Goal: Task Accomplishment & Management: Complete application form

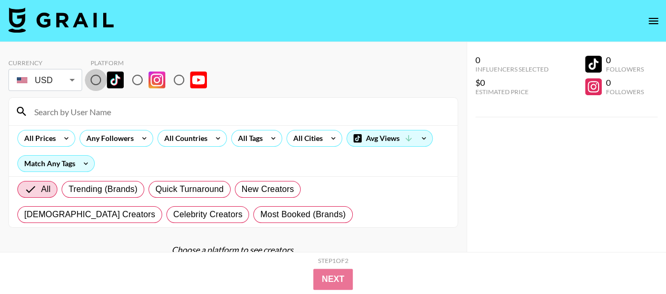
click at [101, 80] on input "radio" at bounding box center [96, 80] width 22 height 22
radio input "true"
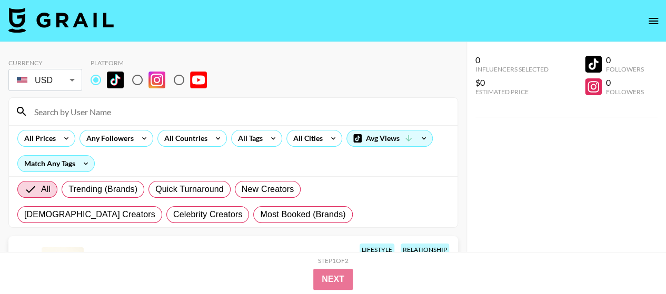
click at [68, 112] on input at bounding box center [239, 111] width 423 height 17
paste input "ninavcarnahan"
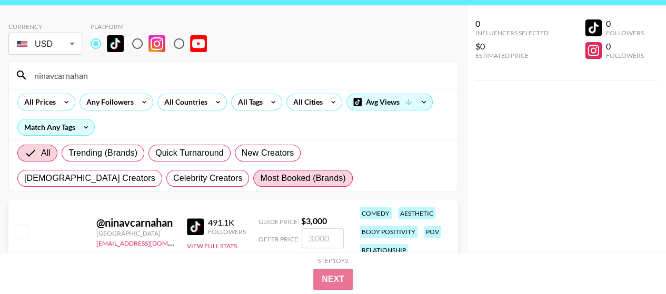
scroll to position [53, 0]
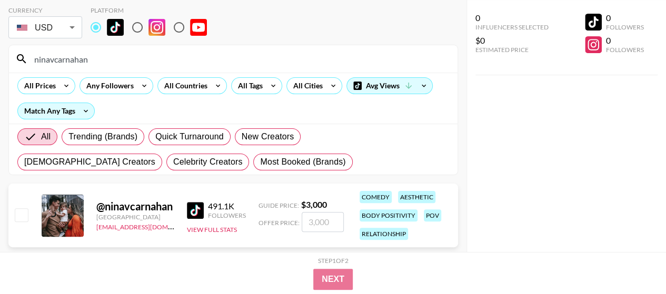
type input "ninavcarnahan"
click at [27, 214] on input "checkbox" at bounding box center [21, 215] width 13 height 13
checkbox input "true"
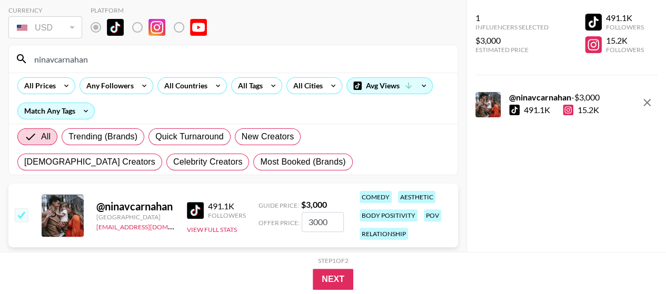
scroll to position [76, 0]
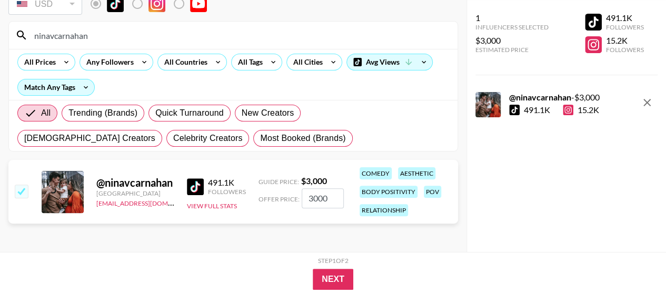
drag, startPoint x: 305, startPoint y: 196, endPoint x: 291, endPoint y: 196, distance: 14.7
click at [291, 196] on div "Offer Price: 3000" at bounding box center [301, 199] width 85 height 20
type input "1500"
click at [275, 234] on div "Currency USD USD ​ Platform ninavcarnahan All Prices Any Followers All Countrie…" at bounding box center [233, 110] width 467 height 288
click at [330, 277] on button "Next" at bounding box center [333, 279] width 41 height 21
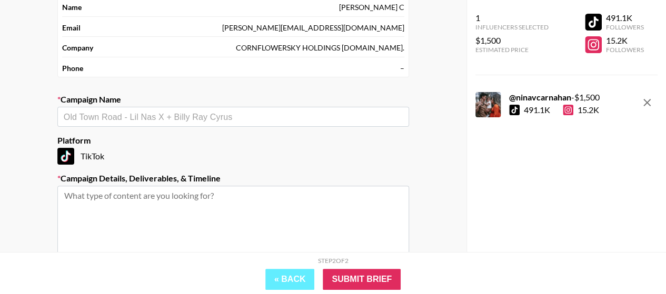
click at [208, 209] on textarea at bounding box center [233, 225] width 352 height 79
drag, startPoint x: 560, startPoint y: 93, endPoint x: 514, endPoint y: 90, distance: 47.0
click at [514, 90] on div "1 Influencers Selected $1,500 Estimated Price 491.1K Followers 15.2K Followers …" at bounding box center [567, 62] width 183 height 109
copy strong "ninavcarnahan"
click at [163, 114] on input "text" at bounding box center [233, 117] width 339 height 12
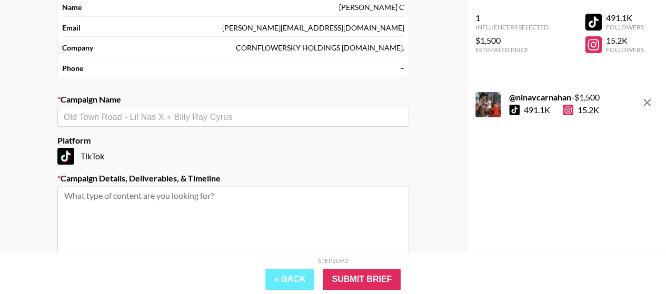
paste input "CINCOM Portable Hand Massager × ninavcarnahan"
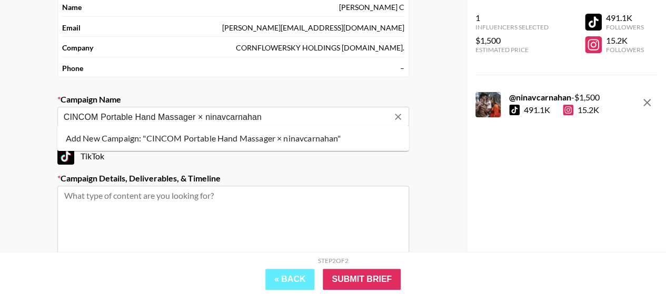
click at [167, 140] on li "Add New Campaign: "CINCOM Portable Hand Massager × ninavcarnahan"" at bounding box center [233, 138] width 352 height 17
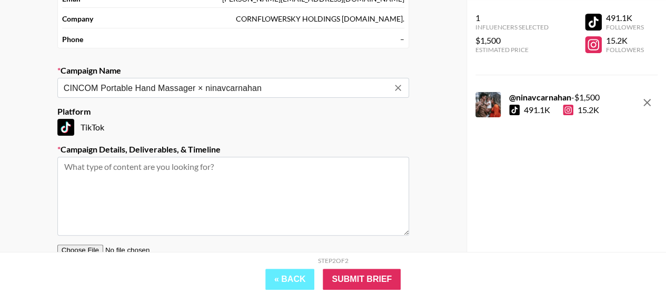
scroll to position [129, 0]
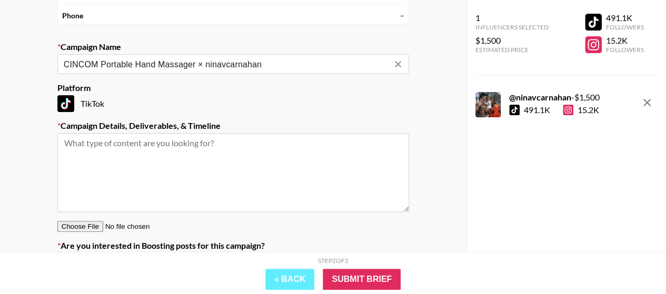
type input "CINCOM Portable Hand Massager × ninavcarnahan"
click at [170, 152] on textarea at bounding box center [233, 172] width 352 height 79
paste textarea "【Brand】CINCOM 【Product link】https://www.tiktok.com/view/product/172950033191374…"
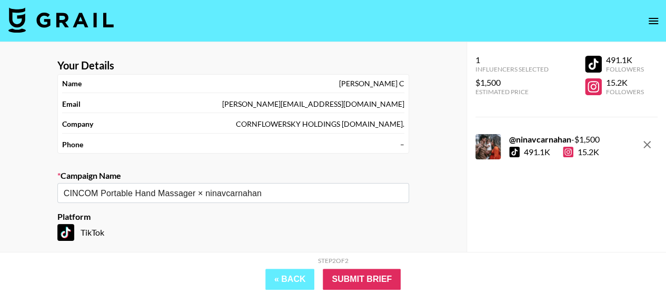
scroll to position [182, 0]
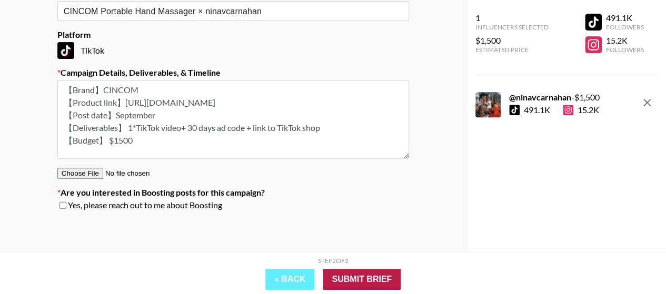
type textarea "【Brand】CINCOM 【Product link】https://www.tiktok.com/view/product/172950033191374…"
click at [356, 277] on input "Submit Brief" at bounding box center [362, 279] width 78 height 21
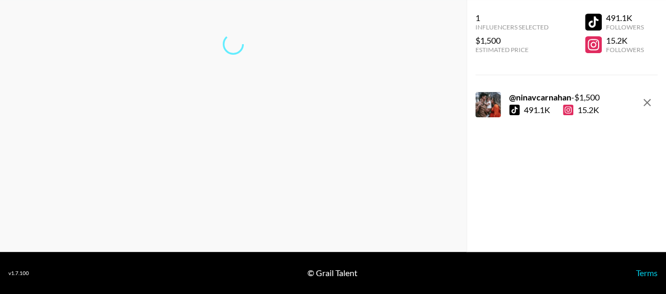
scroll to position [42, 0]
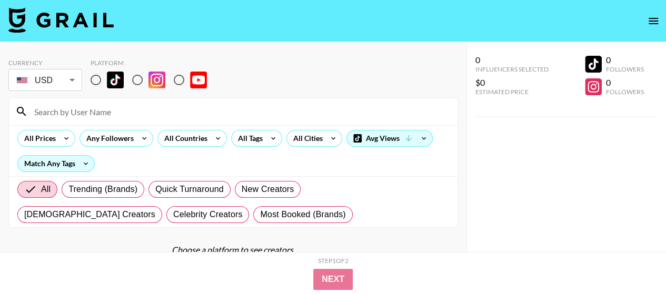
click at [94, 75] on input "radio" at bounding box center [96, 80] width 22 height 22
radio input "true"
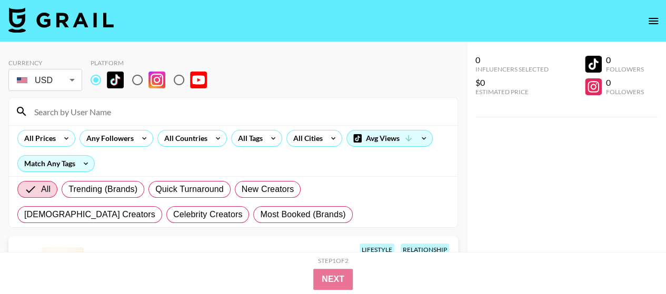
click at [91, 110] on input at bounding box center [239, 111] width 423 height 17
paste input "ninavcarnahan"
type input "ninavcarnahan"
drag, startPoint x: 120, startPoint y: 113, endPoint x: 0, endPoint y: 95, distance: 121.4
click at [0, 95] on div "Currency USD USD ​ Platform ninavcarnahan All Prices Any Followers All Countrie…" at bounding box center [233, 186] width 467 height 288
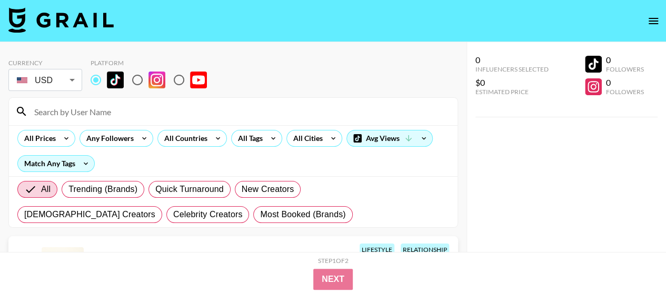
click at [94, 112] on input at bounding box center [239, 111] width 423 height 17
paste input "amynahazeez"
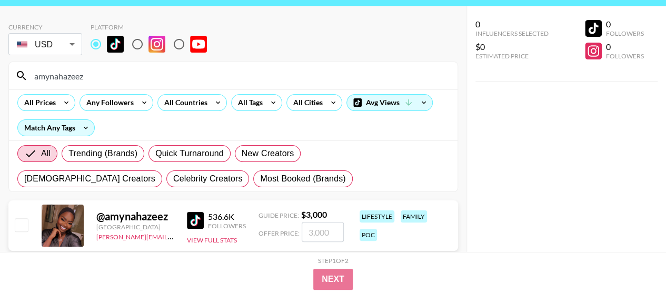
scroll to position [53, 0]
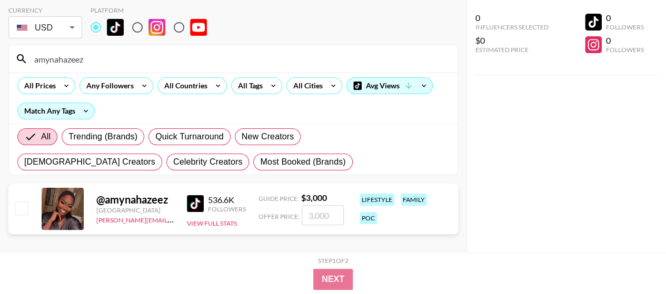
type input "amynahazeez"
click at [21, 212] on input "checkbox" at bounding box center [21, 208] width 13 height 13
checkbox input "true"
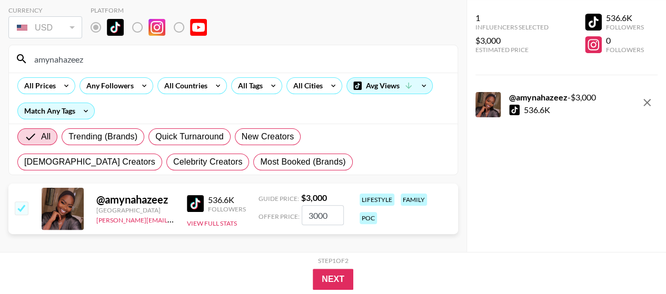
drag, startPoint x: 329, startPoint y: 212, endPoint x: 270, endPoint y: 212, distance: 59.0
click at [270, 212] on div "Offer Price: 3000" at bounding box center [301, 215] width 85 height 20
type input "1500"
click at [329, 277] on button "Next" at bounding box center [333, 279] width 41 height 21
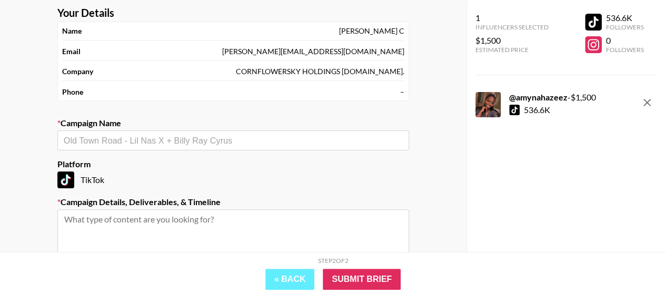
click at [165, 146] on div "​" at bounding box center [233, 141] width 352 height 20
paste input "CINCOM Portable Hand Massager × amynahazeez"
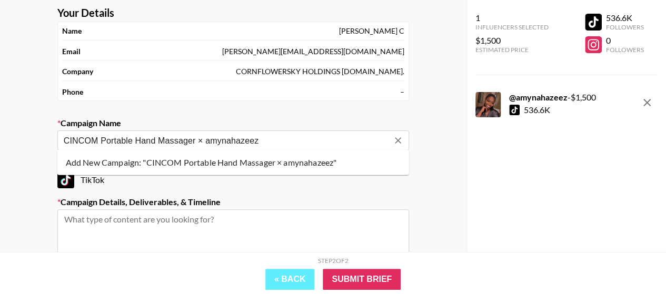
click at [175, 162] on li "Add New Campaign: "CINCOM Portable Hand Massager × amynahazeez"" at bounding box center [233, 162] width 352 height 17
type input "CINCOM Portable Hand Massager × amynahazeez"
click at [202, 222] on textarea at bounding box center [233, 249] width 352 height 79
paste textarea "【Brand】CINCOM 【Product link】https://www.tiktok.com/view/product/172950033191374…"
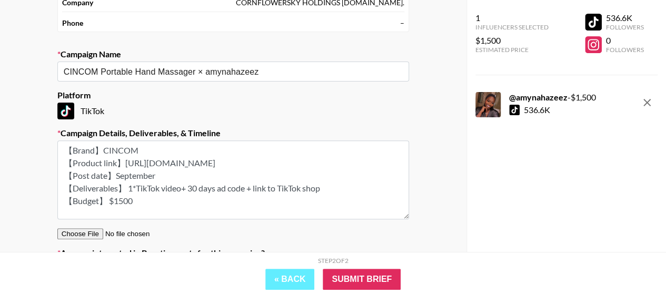
scroll to position [105, 0]
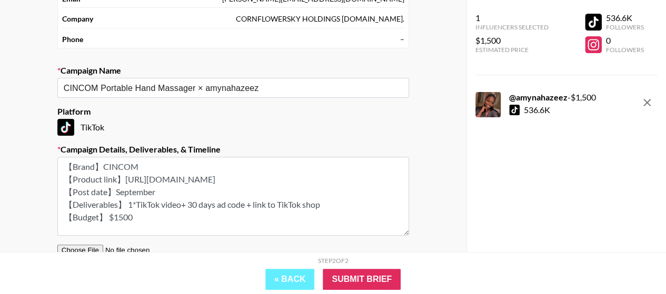
type textarea "【Brand】CINCOM 【Product link】https://www.tiktok.com/view/product/172950033191374…"
click at [362, 278] on input "Submit Brief" at bounding box center [362, 279] width 78 height 21
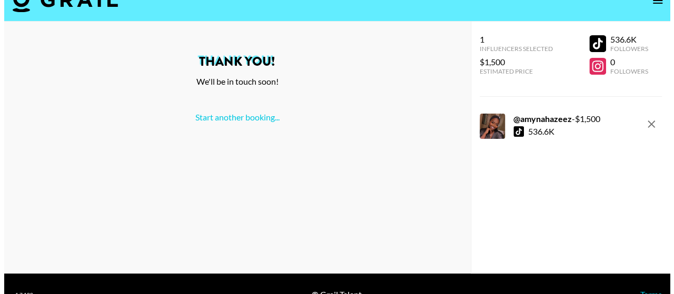
scroll to position [0, 0]
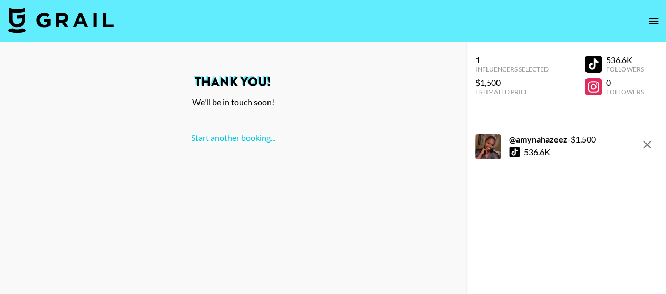
click at [653, 18] on icon "open drawer" at bounding box center [653, 21] width 9 height 6
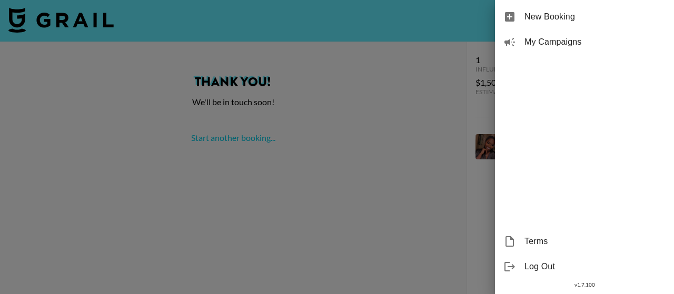
click at [556, 21] on span "New Booking" at bounding box center [595, 17] width 141 height 13
click at [547, 21] on span "New Booking" at bounding box center [595, 17] width 141 height 13
click at [536, 15] on span "New Booking" at bounding box center [595, 17] width 141 height 13
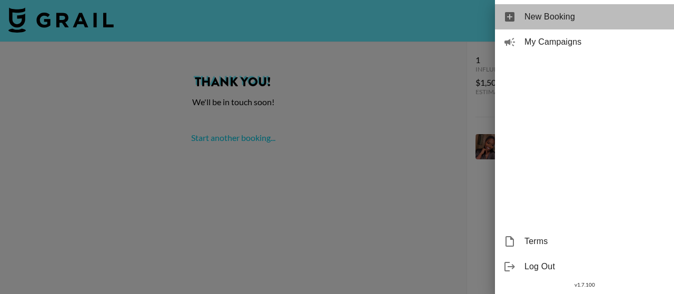
click at [525, 14] on span "New Booking" at bounding box center [595, 17] width 141 height 13
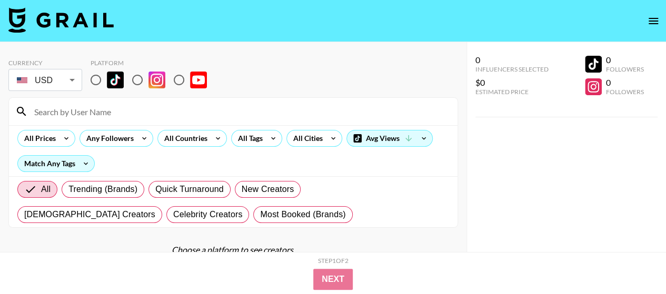
click at [111, 115] on input at bounding box center [239, 111] width 423 height 17
click at [102, 81] on input "radio" at bounding box center [96, 80] width 22 height 22
radio input "true"
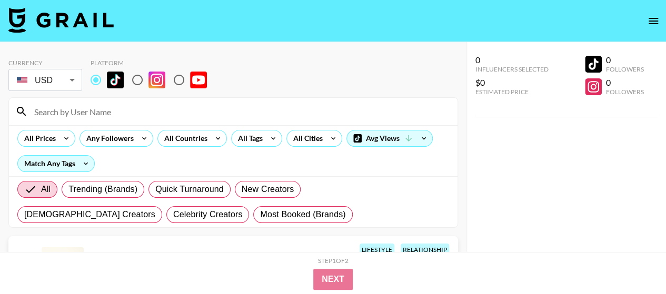
click at [86, 118] on input at bounding box center [239, 111] width 423 height 17
paste input "gracieowenss"
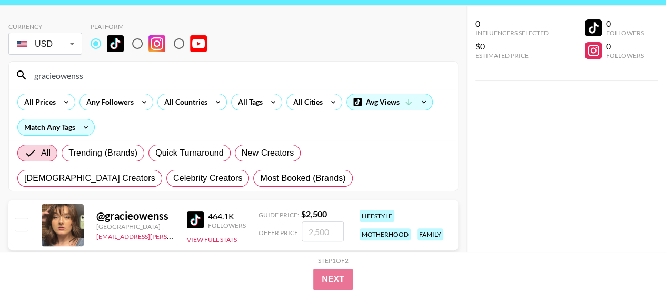
scroll to position [53, 0]
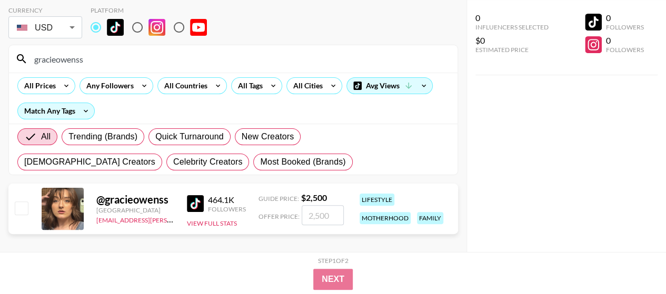
type input "gracieowenss"
click at [23, 210] on input "checkbox" at bounding box center [21, 208] width 13 height 13
checkbox input "true"
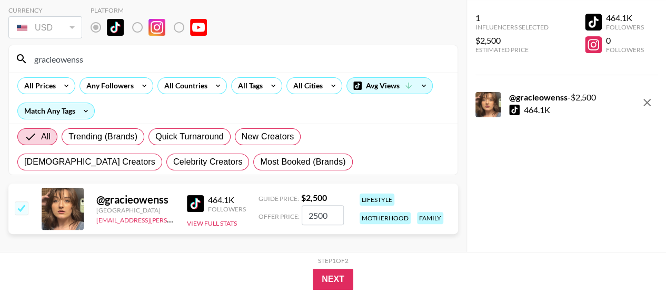
drag, startPoint x: 313, startPoint y: 214, endPoint x: 300, endPoint y: 218, distance: 13.2
click at [302, 218] on input "2500" at bounding box center [323, 215] width 42 height 20
type input "1500"
click at [276, 257] on div "Step 1 of 2 View Summary" at bounding box center [333, 263] width 590 height 12
click at [333, 277] on button "Next" at bounding box center [333, 279] width 41 height 21
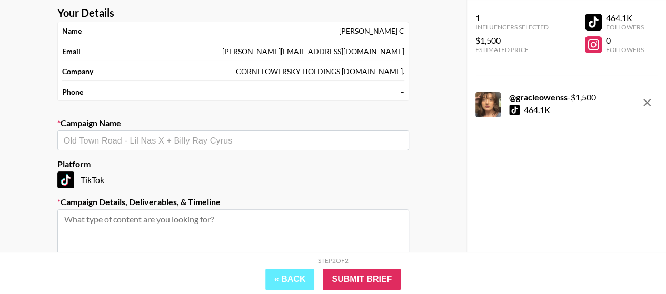
click at [141, 140] on input "text" at bounding box center [233, 141] width 339 height 12
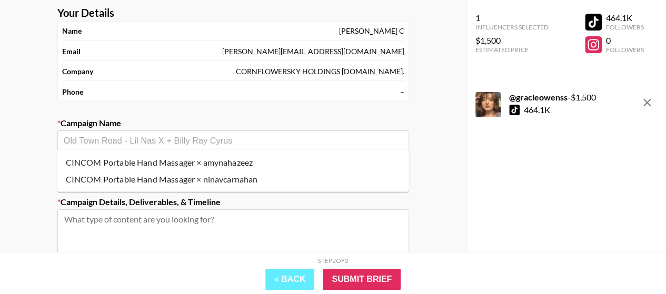
paste input "CINCOM Portable Hand Massager × gracieowenss"
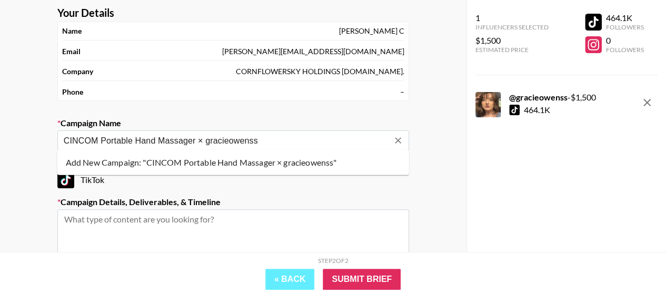
click at [229, 163] on li "Add New Campaign: "CINCOM Portable Hand Massager × gracieowenss"" at bounding box center [233, 162] width 352 height 17
type input "CINCOM Portable Hand Massager × gracieowenss"
click at [77, 222] on textarea at bounding box center [233, 249] width 352 height 79
paste textarea "【Brand】CINCOM 【Product link】https://www.tiktok.com/view/product/172950033191374…"
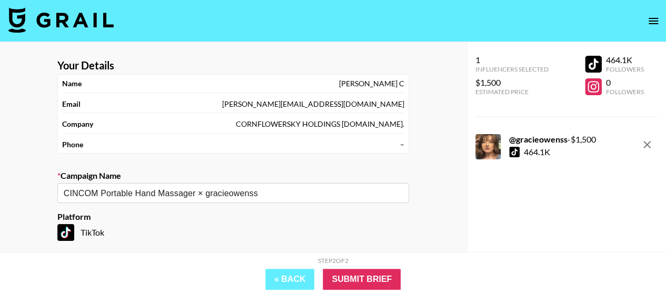
scroll to position [158, 0]
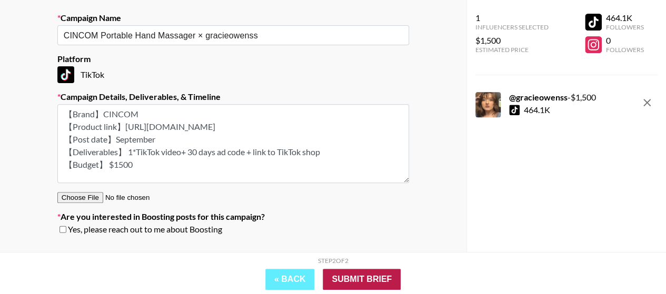
type textarea "【Brand】CINCOM 【Product link】https://www.tiktok.com/view/product/172950033191374…"
click at [361, 283] on input "Submit Brief" at bounding box center [362, 279] width 78 height 21
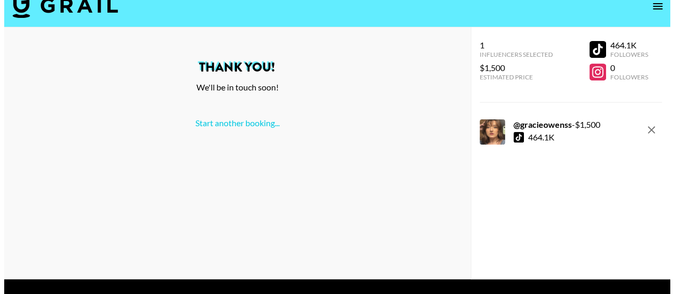
scroll to position [0, 0]
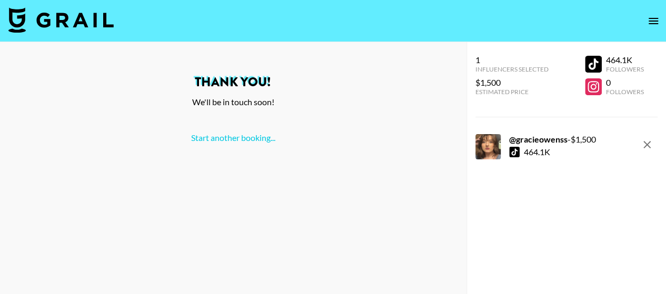
click at [655, 20] on icon "open drawer" at bounding box center [653, 21] width 13 height 13
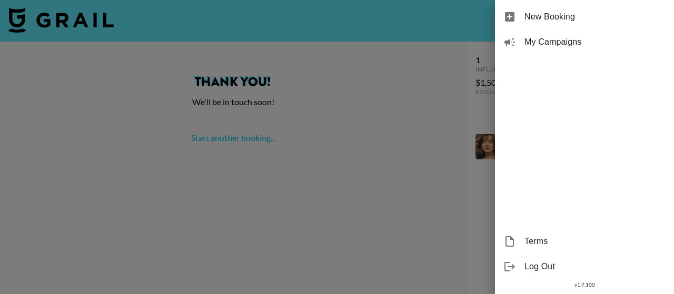
click at [537, 44] on span "My Campaigns" at bounding box center [595, 42] width 141 height 13
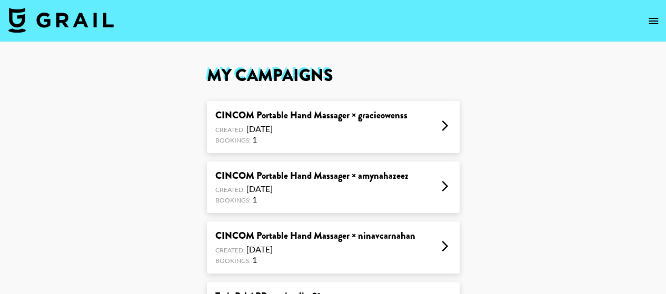
click at [294, 132] on div "Created: [DATE]" at bounding box center [311, 129] width 192 height 11
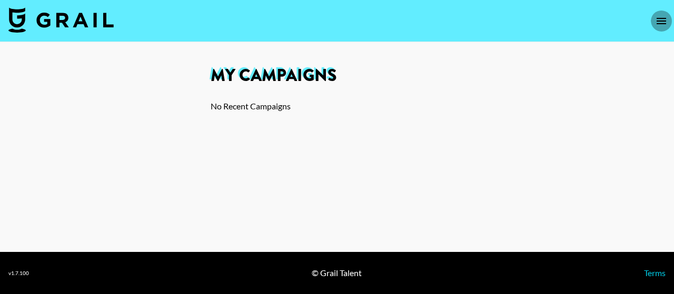
click at [657, 19] on icon "open drawer" at bounding box center [661, 21] width 13 height 13
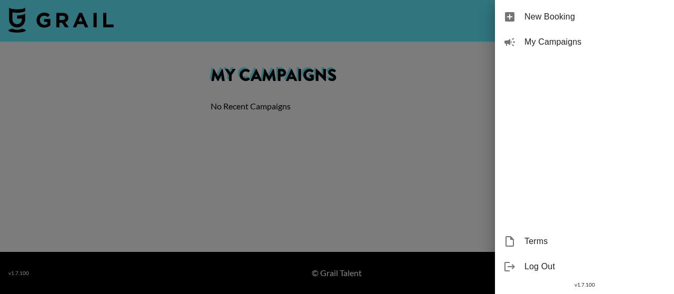
click at [604, 44] on span "My Campaigns" at bounding box center [595, 42] width 141 height 13
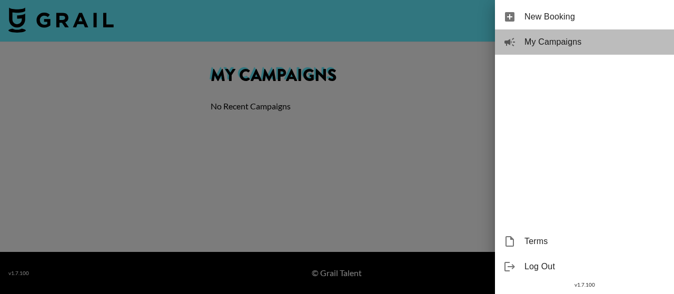
click at [533, 36] on span "My Campaigns" at bounding box center [595, 42] width 141 height 13
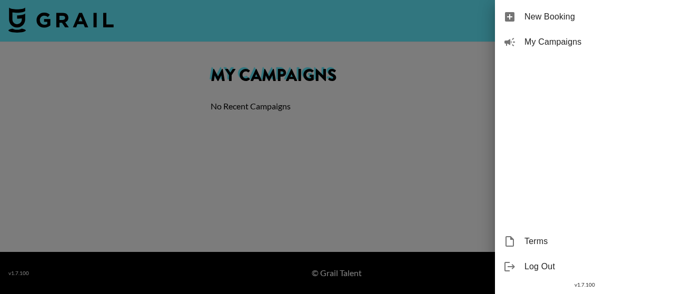
click at [535, 43] on span "My Campaigns" at bounding box center [595, 42] width 141 height 13
click at [419, 65] on div at bounding box center [337, 147] width 674 height 294
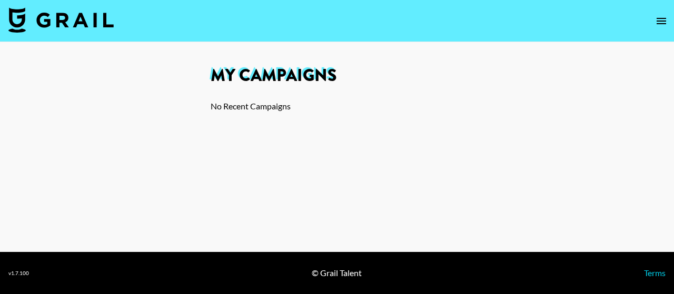
click at [653, 19] on button "open drawer" at bounding box center [661, 21] width 21 height 21
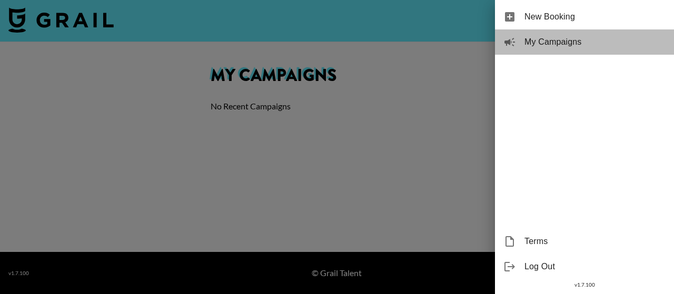
click at [599, 44] on span "My Campaigns" at bounding box center [595, 42] width 141 height 13
click at [559, 44] on span "My Campaigns" at bounding box center [595, 42] width 141 height 13
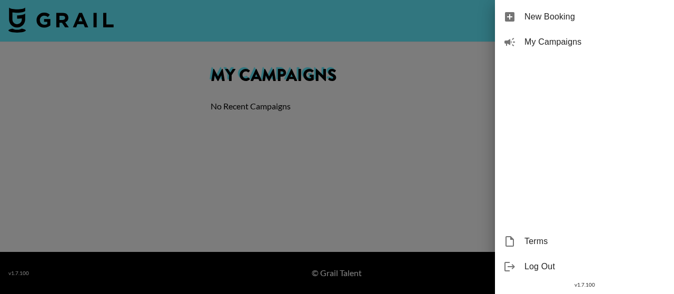
click at [261, 45] on div at bounding box center [337, 147] width 674 height 294
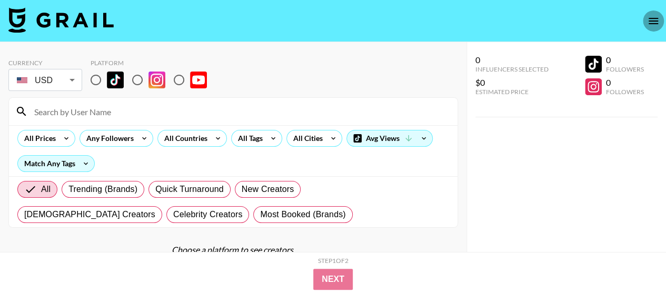
click at [652, 16] on icon "open drawer" at bounding box center [653, 21] width 13 height 13
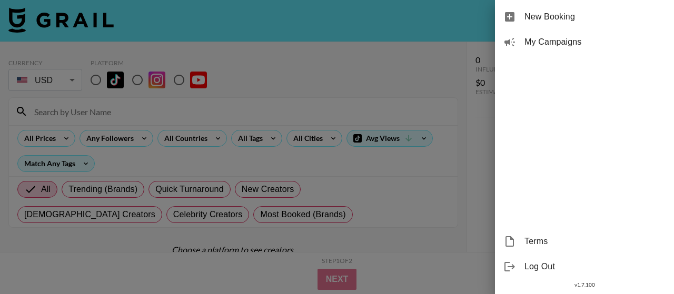
click at [557, 41] on span "My Campaigns" at bounding box center [595, 42] width 141 height 13
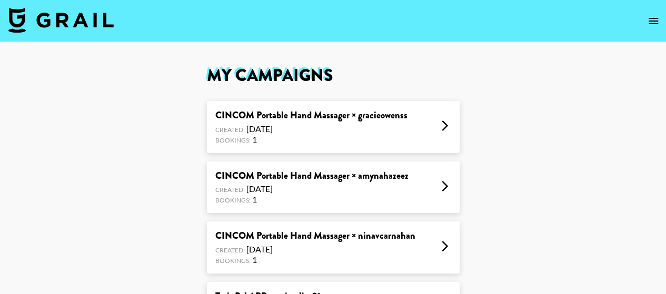
click at [280, 176] on div "CINCOM Portable Hand Massager × amynahazeez" at bounding box center [311, 176] width 193 height 12
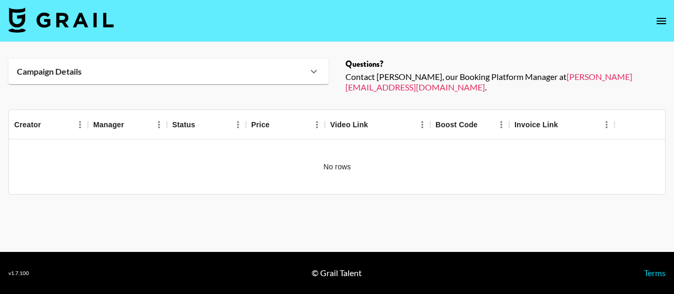
click at [316, 73] on icon at bounding box center [314, 71] width 13 height 13
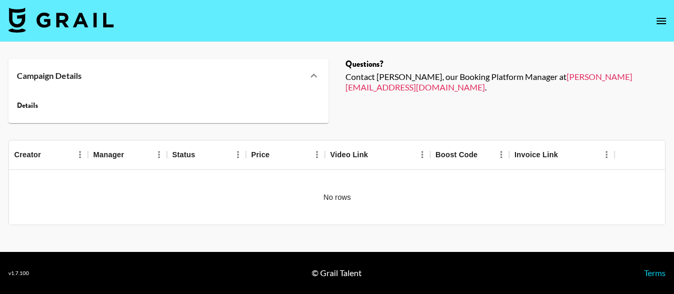
click at [316, 73] on icon at bounding box center [314, 76] width 13 height 13
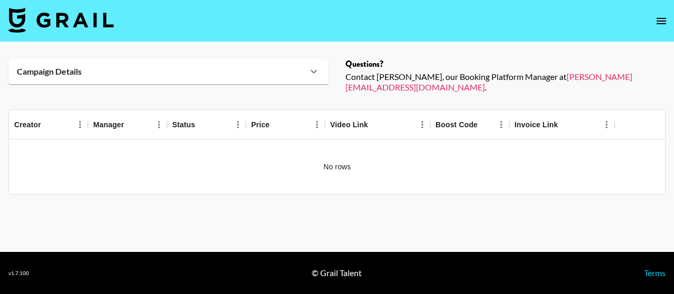
click at [666, 28] on button "open drawer" at bounding box center [661, 21] width 21 height 21
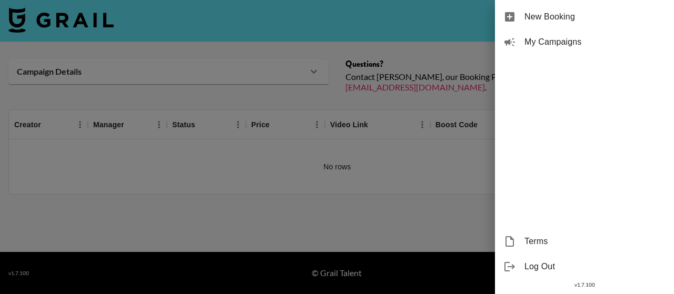
click at [558, 47] on span "My Campaigns" at bounding box center [595, 42] width 141 height 13
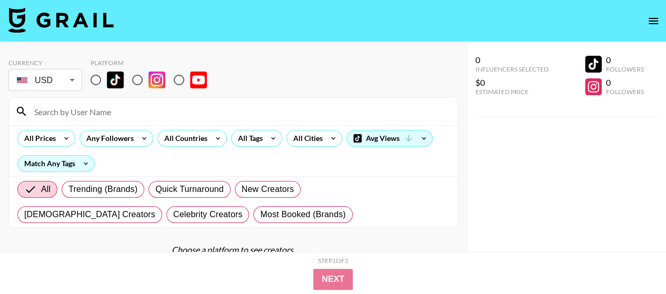
click at [656, 22] on icon "open drawer" at bounding box center [653, 21] width 13 height 13
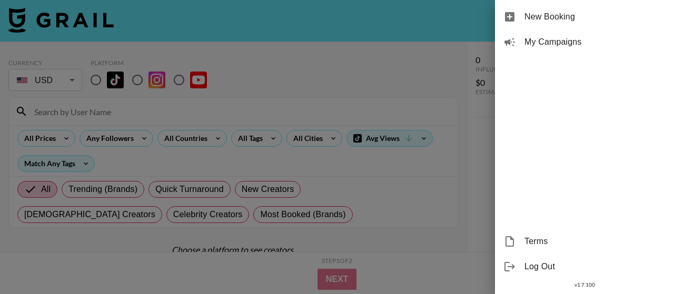
click at [546, 38] on span "My Campaigns" at bounding box center [595, 42] width 141 height 13
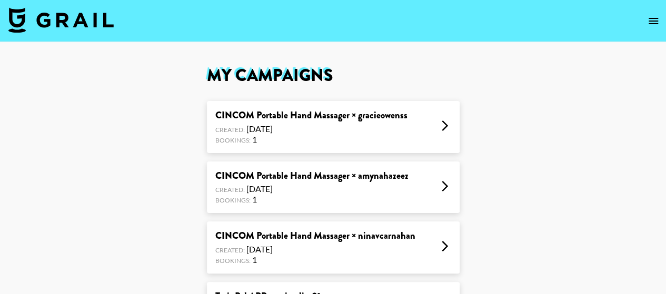
click at [249, 188] on div "Created: [DATE]" at bounding box center [311, 189] width 193 height 11
